Goal: Task Accomplishment & Management: Manage account settings

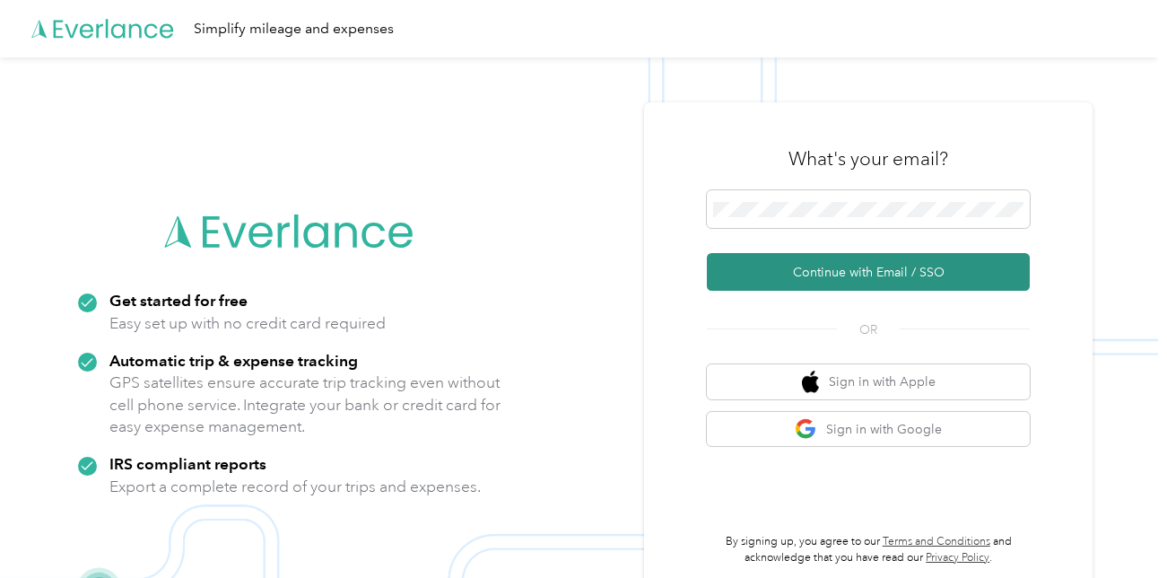
click at [769, 267] on button "Continue with Email / SSO" at bounding box center [868, 272] width 323 height 38
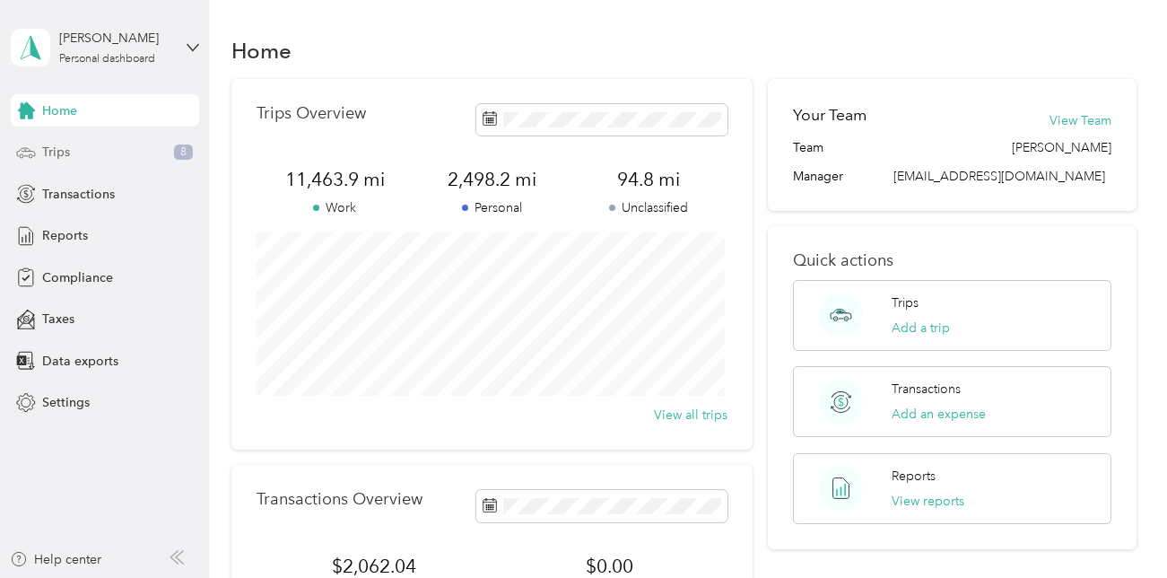
click at [59, 157] on span "Trips" at bounding box center [56, 152] width 28 height 19
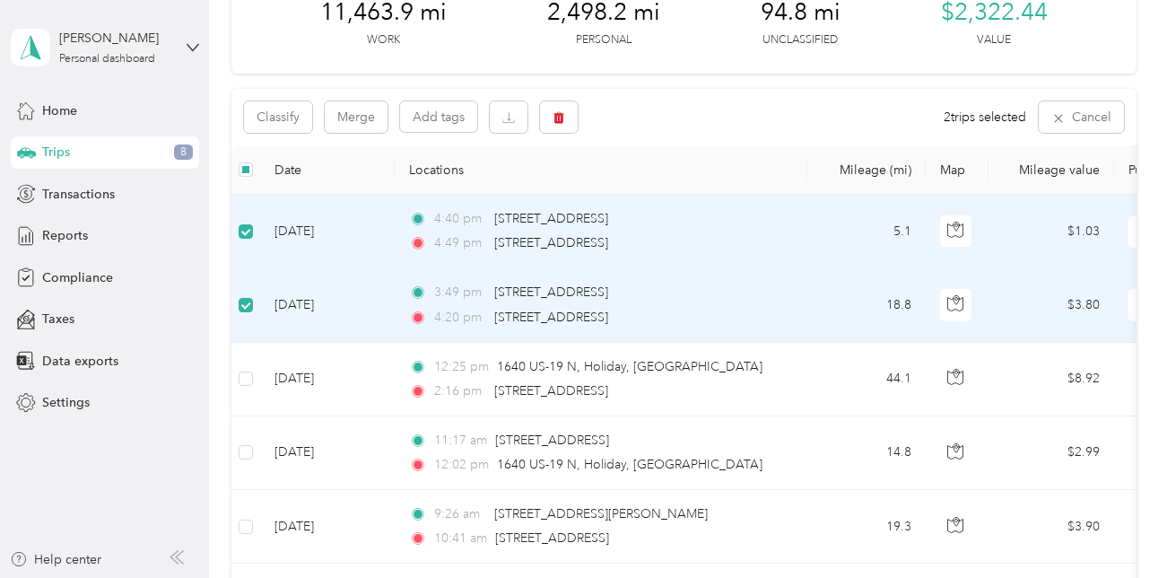
scroll to position [269, 0]
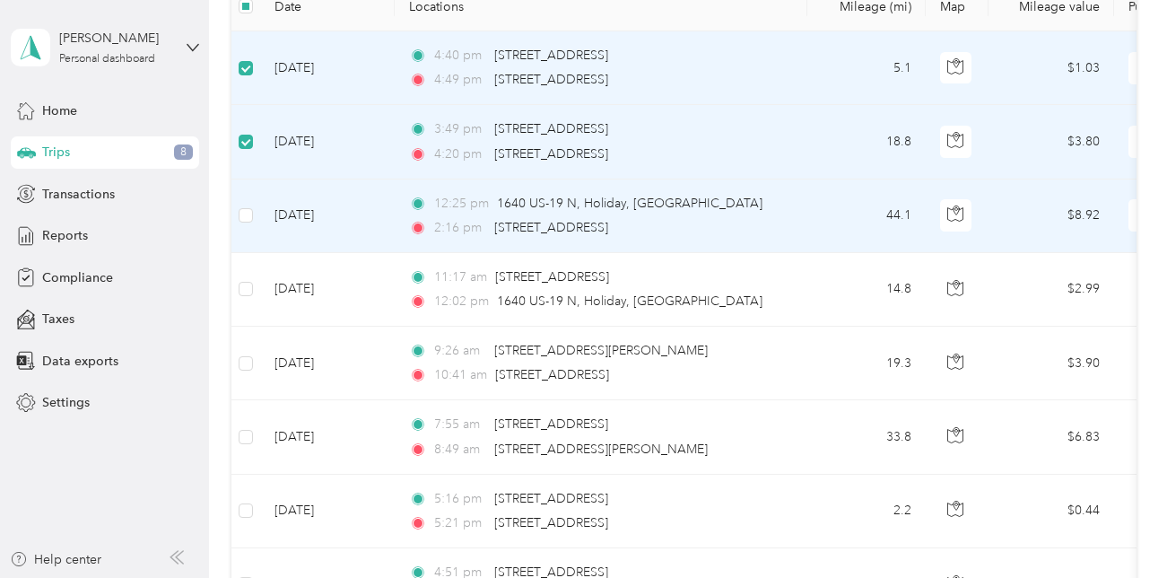
click at [244, 227] on td at bounding box center [245, 216] width 29 height 74
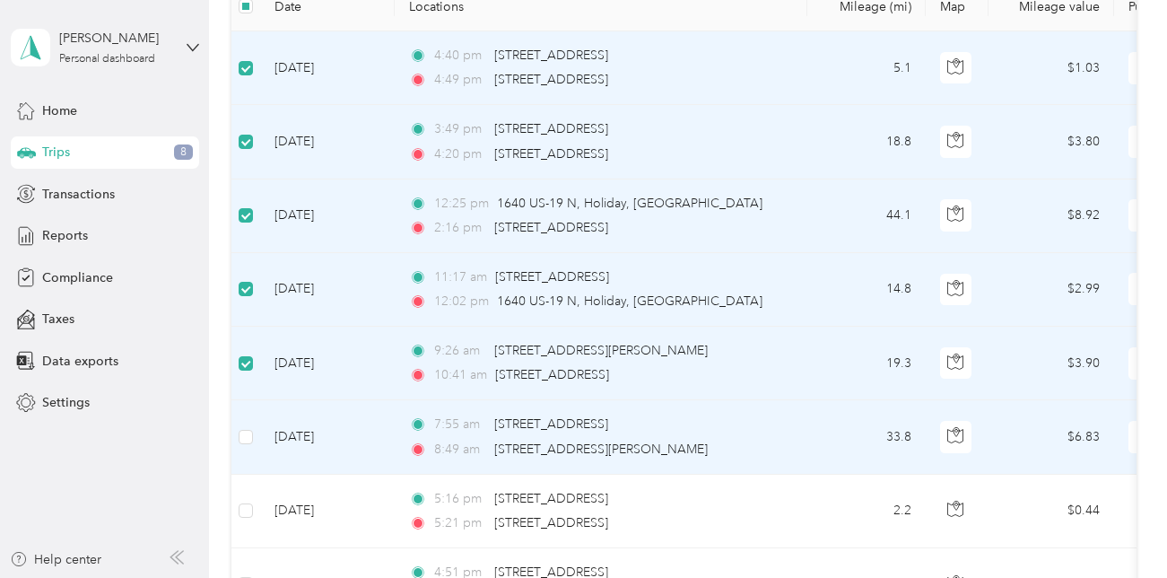
click at [237, 429] on td at bounding box center [245, 437] width 29 height 74
click at [236, 427] on td at bounding box center [245, 437] width 29 height 74
click at [240, 445] on label at bounding box center [246, 437] width 14 height 20
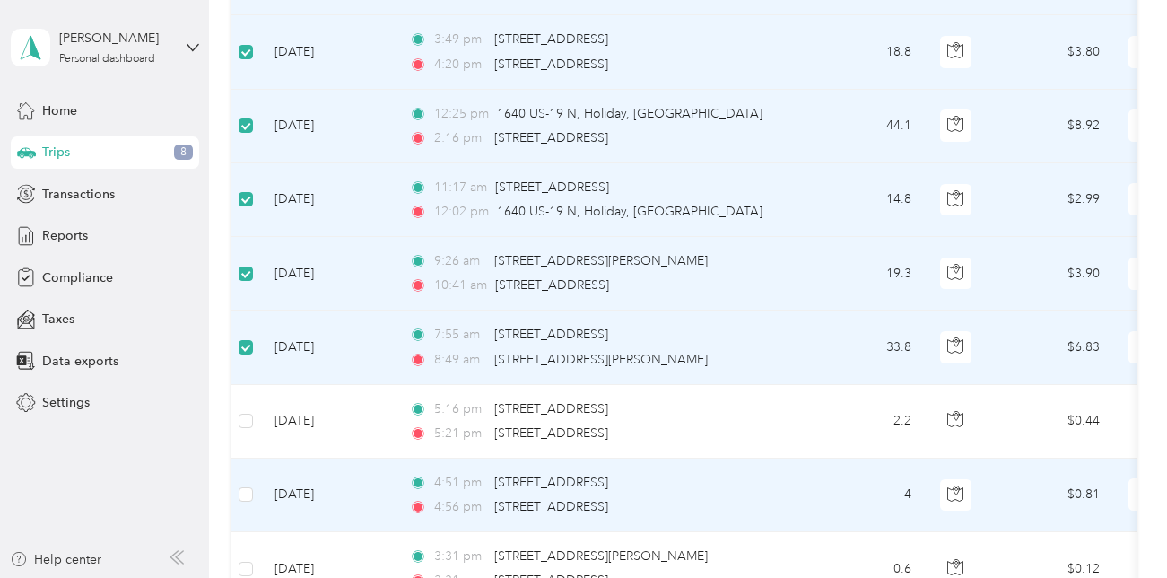
scroll to position [0, 0]
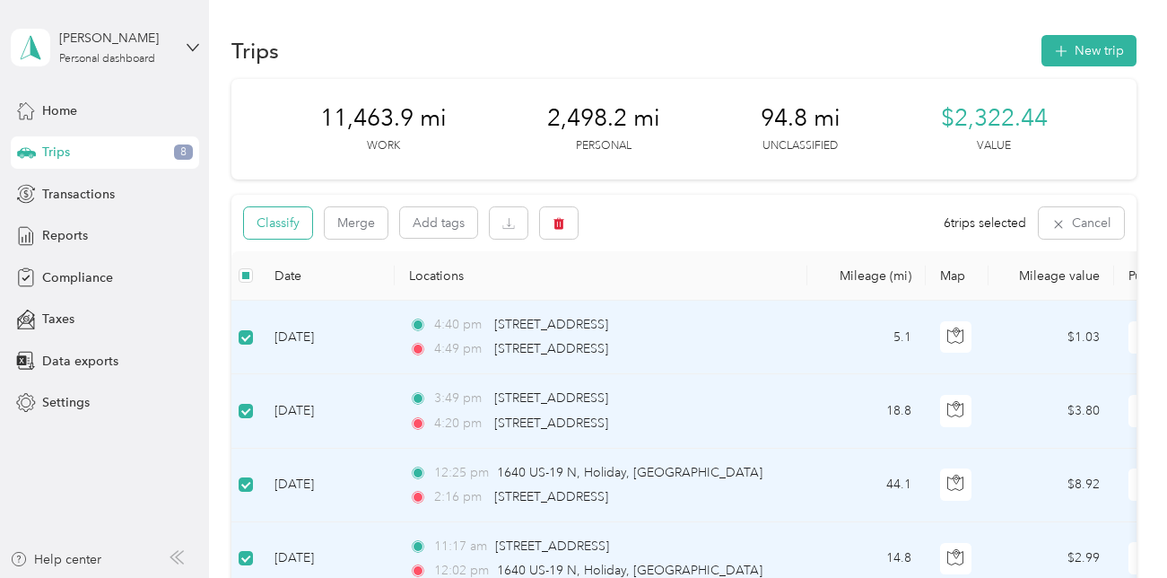
click at [294, 231] on button "Classify" at bounding box center [278, 222] width 68 height 31
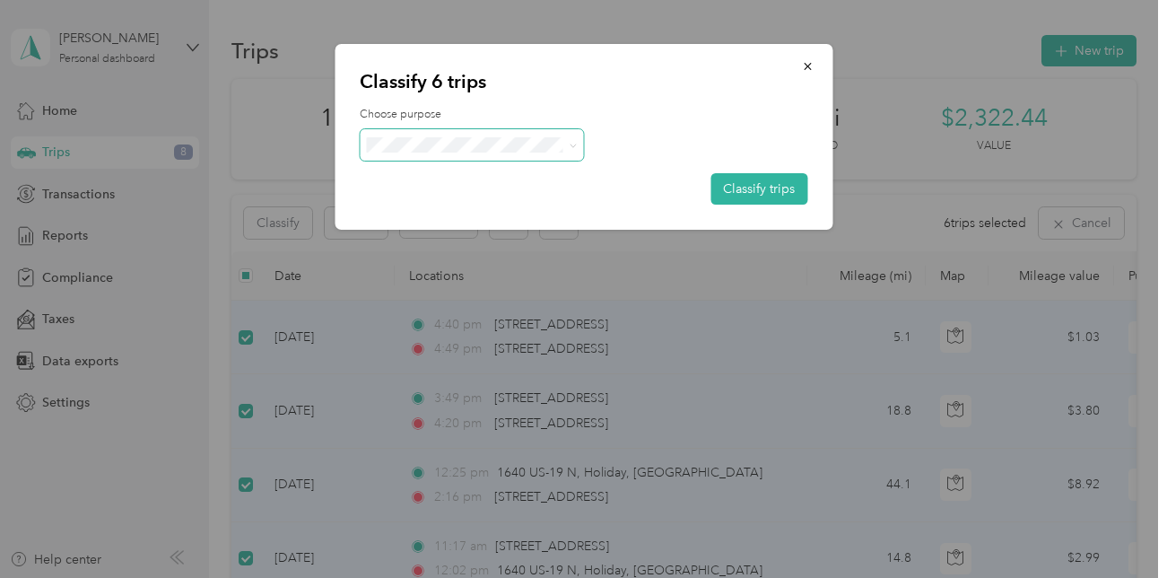
click at [576, 146] on icon at bounding box center [574, 146] width 8 height 8
click at [551, 178] on span "Community Coffee" at bounding box center [488, 174] width 167 height 19
click at [759, 189] on button "Classify trips" at bounding box center [759, 188] width 97 height 31
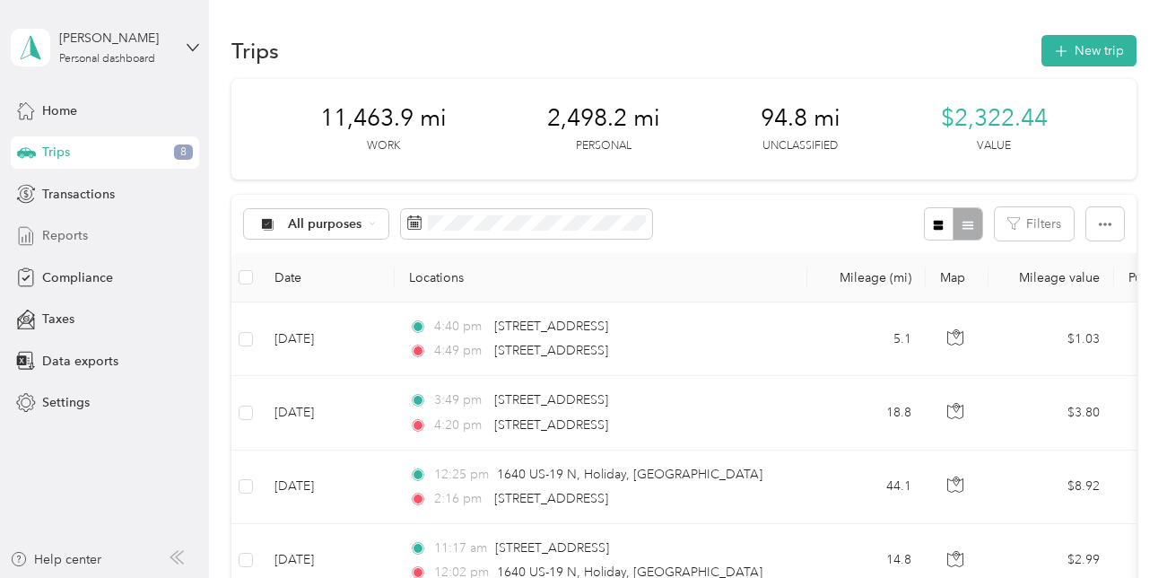
click at [68, 232] on span "Reports" at bounding box center [65, 235] width 46 height 19
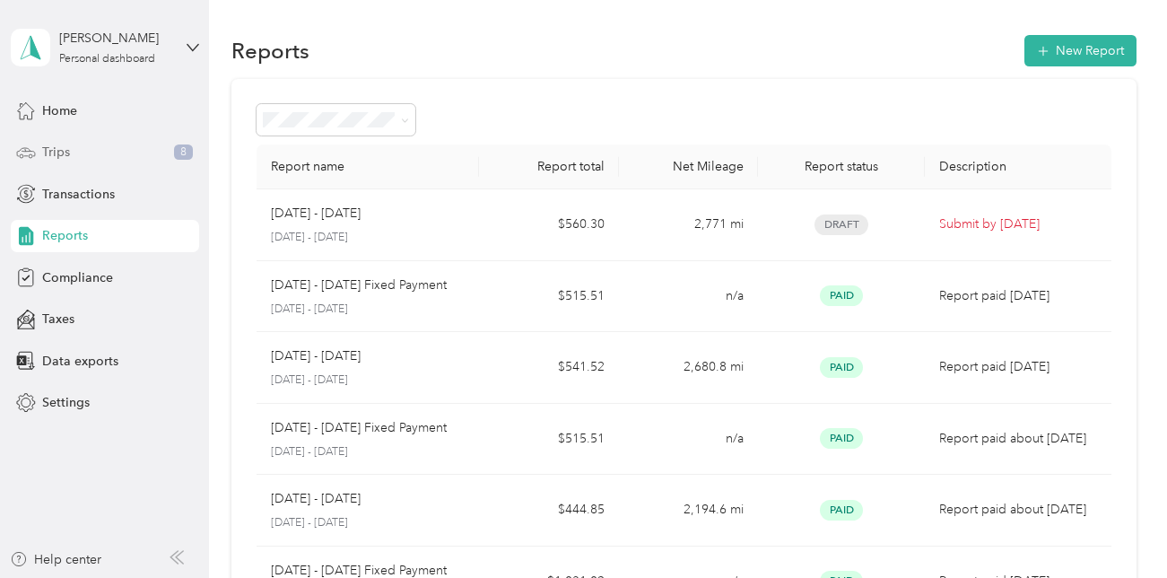
click at [61, 153] on span "Trips" at bounding box center [56, 152] width 28 height 19
